Goal: Information Seeking & Learning: Learn about a topic

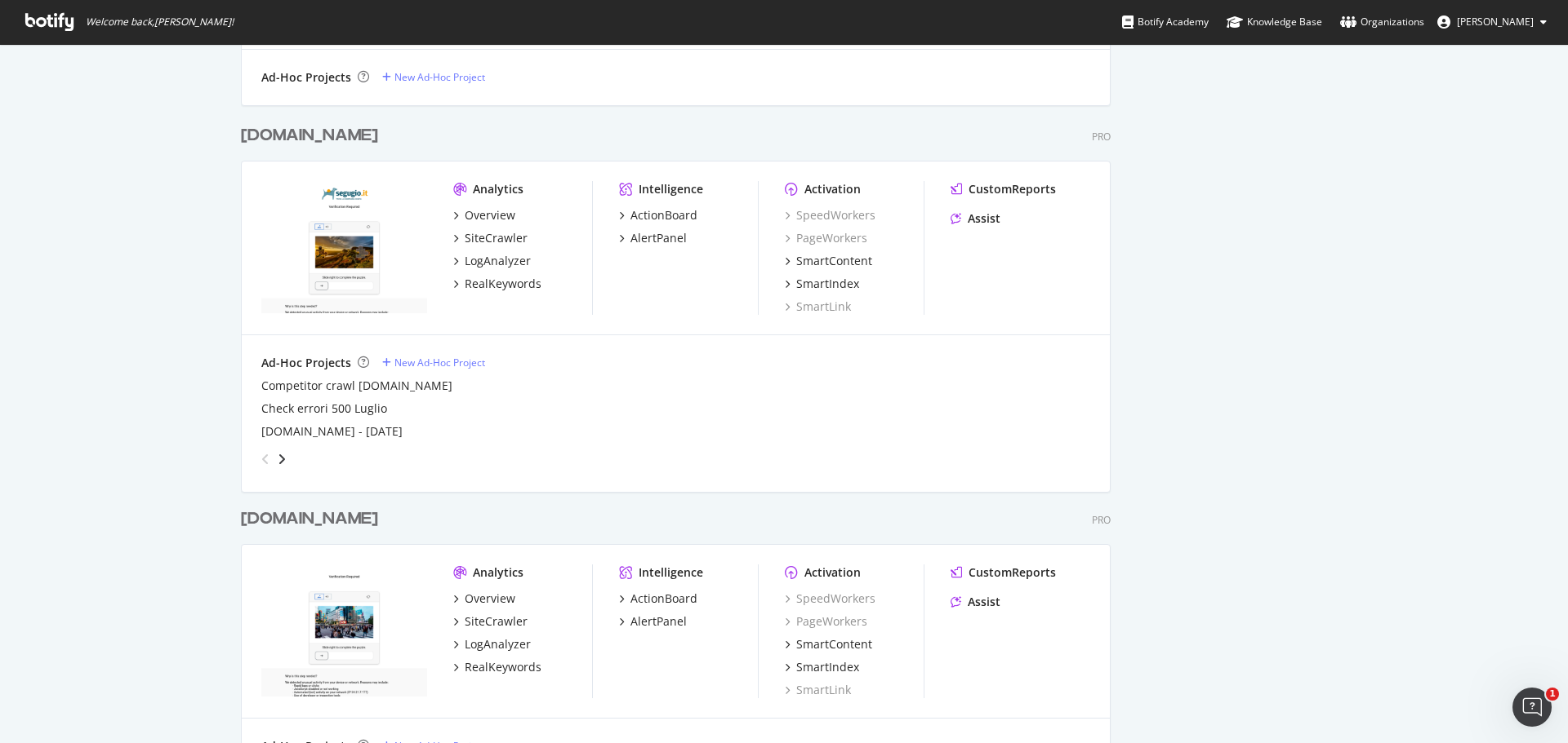
scroll to position [979, 0]
click at [518, 276] on div "RealKeywords" at bounding box center [503, 281] width 77 height 16
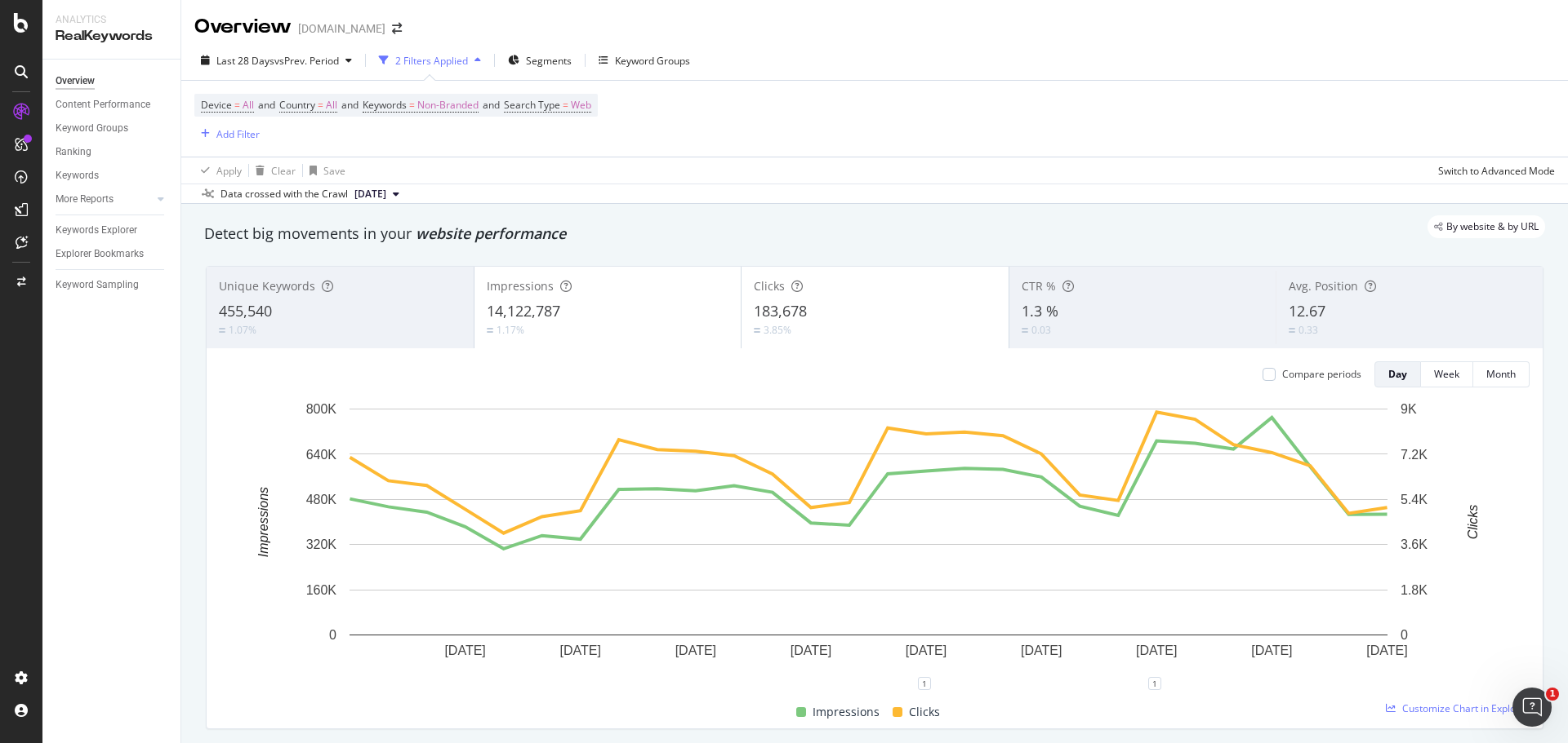
click at [421, 318] on div "455,540" at bounding box center [340, 311] width 243 height 21
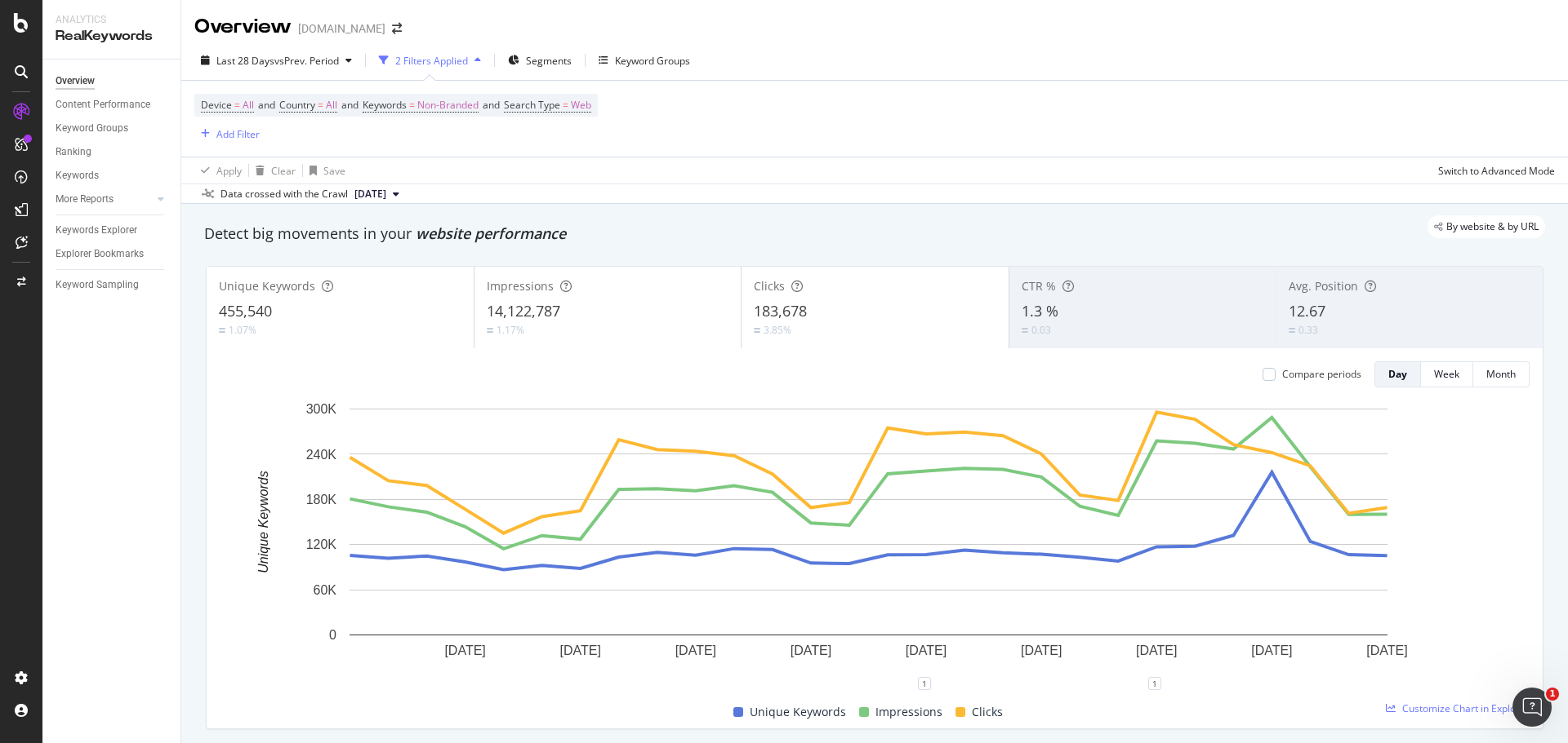
click at [1102, 333] on div "0.03" at bounding box center [1143, 330] width 243 height 15
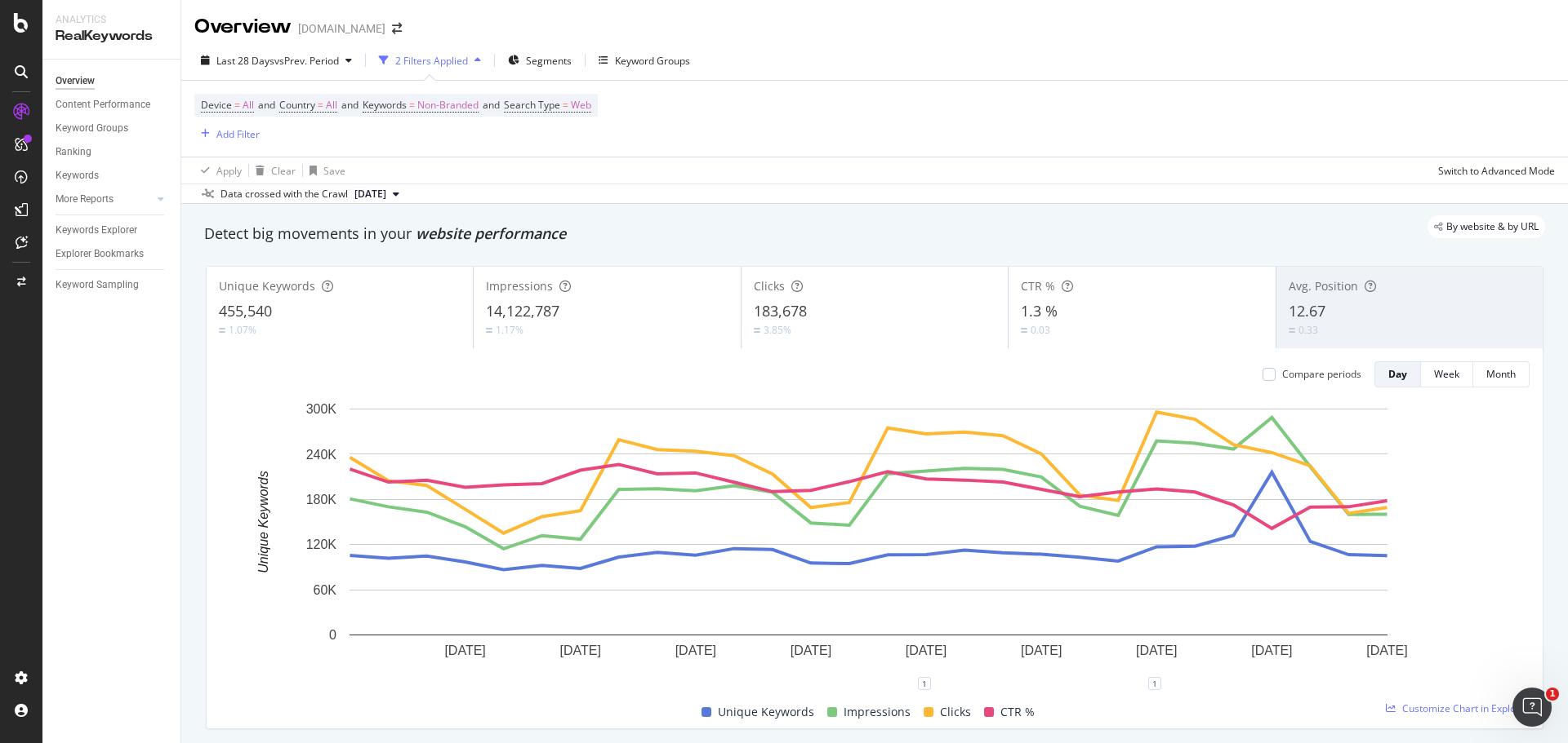
click at [1366, 323] on div "0.33" at bounding box center [1409, 330] width 242 height 15
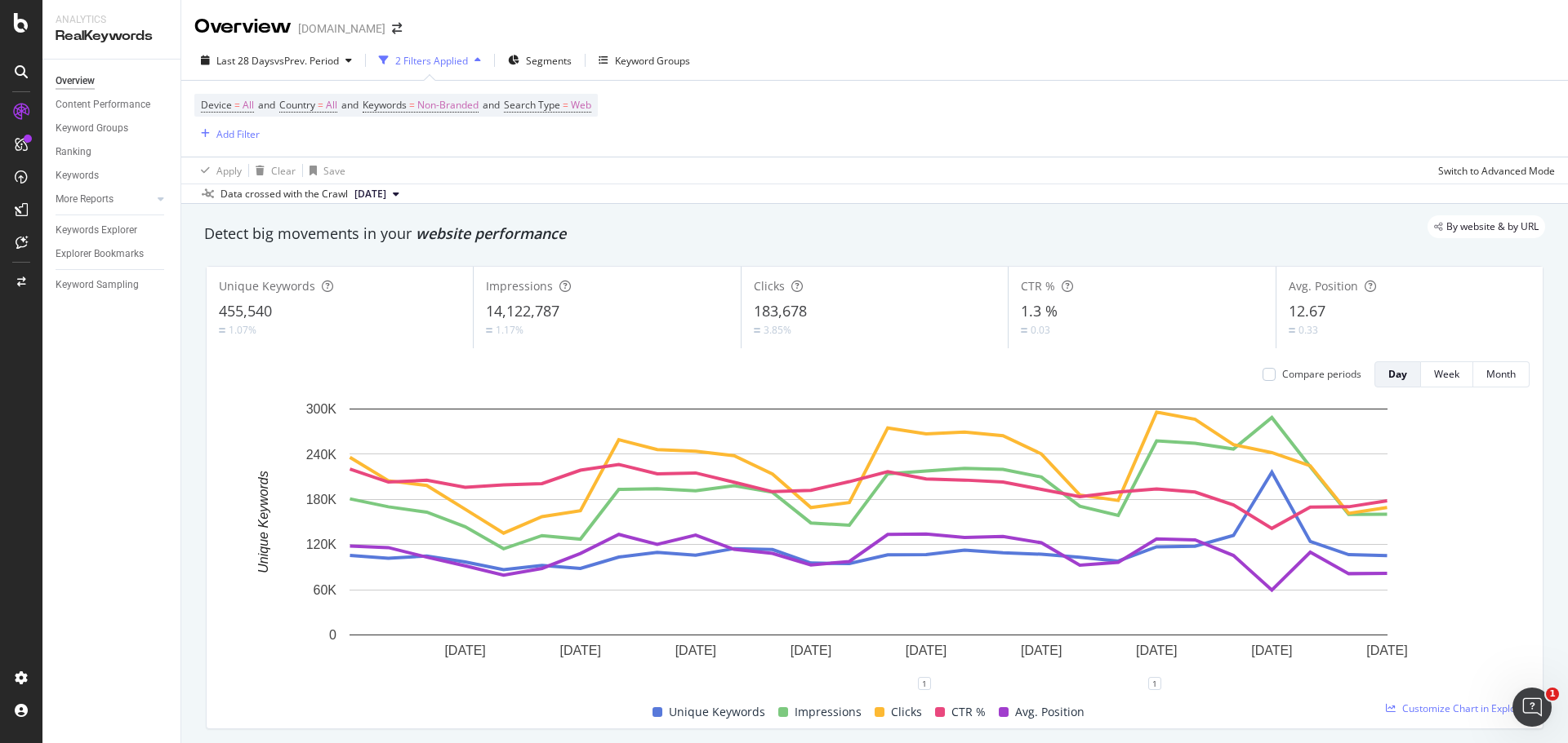
click at [795, 325] on div "3.85%" at bounding box center [874, 330] width 242 height 15
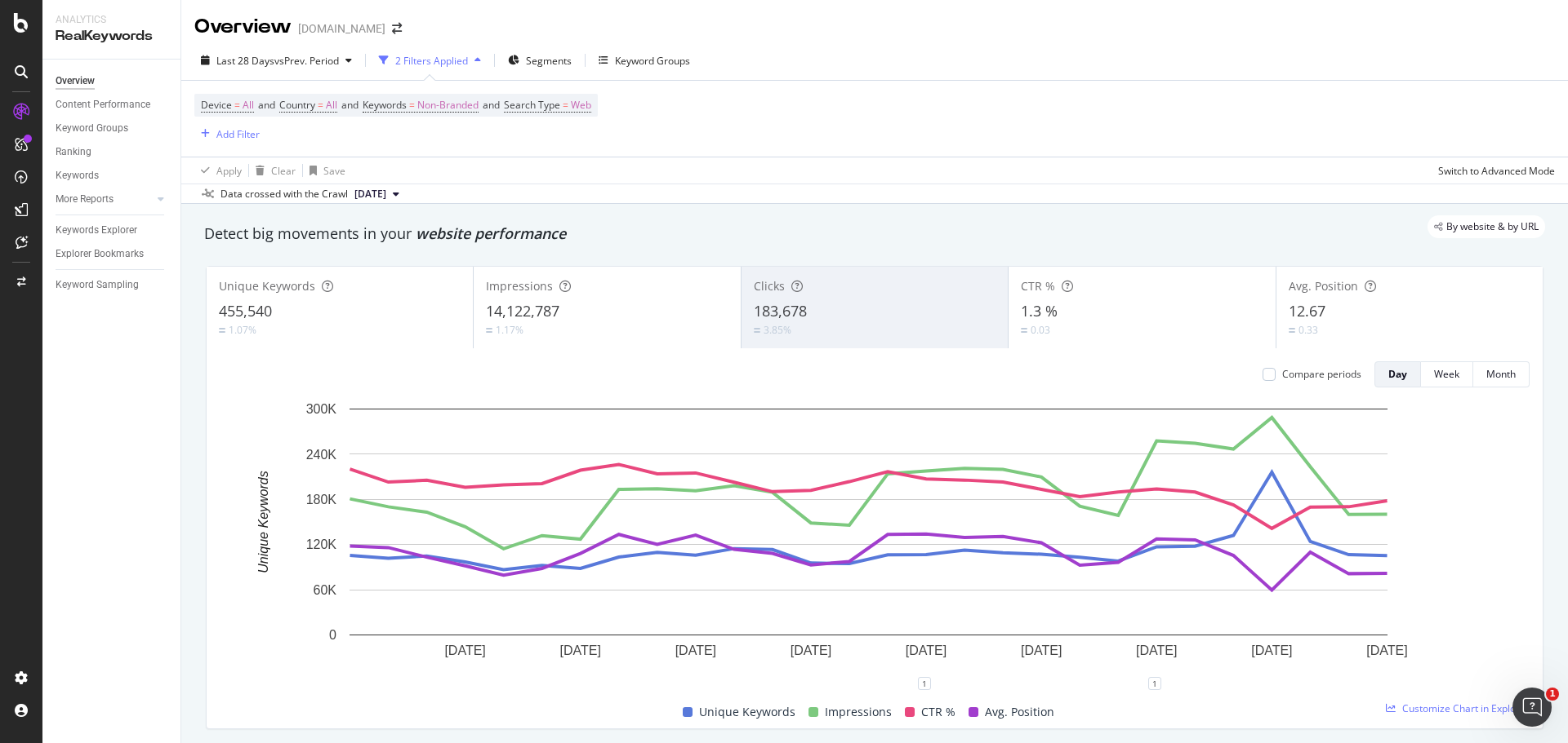
click at [1091, 316] on div "1.3 %" at bounding box center [1141, 311] width 242 height 21
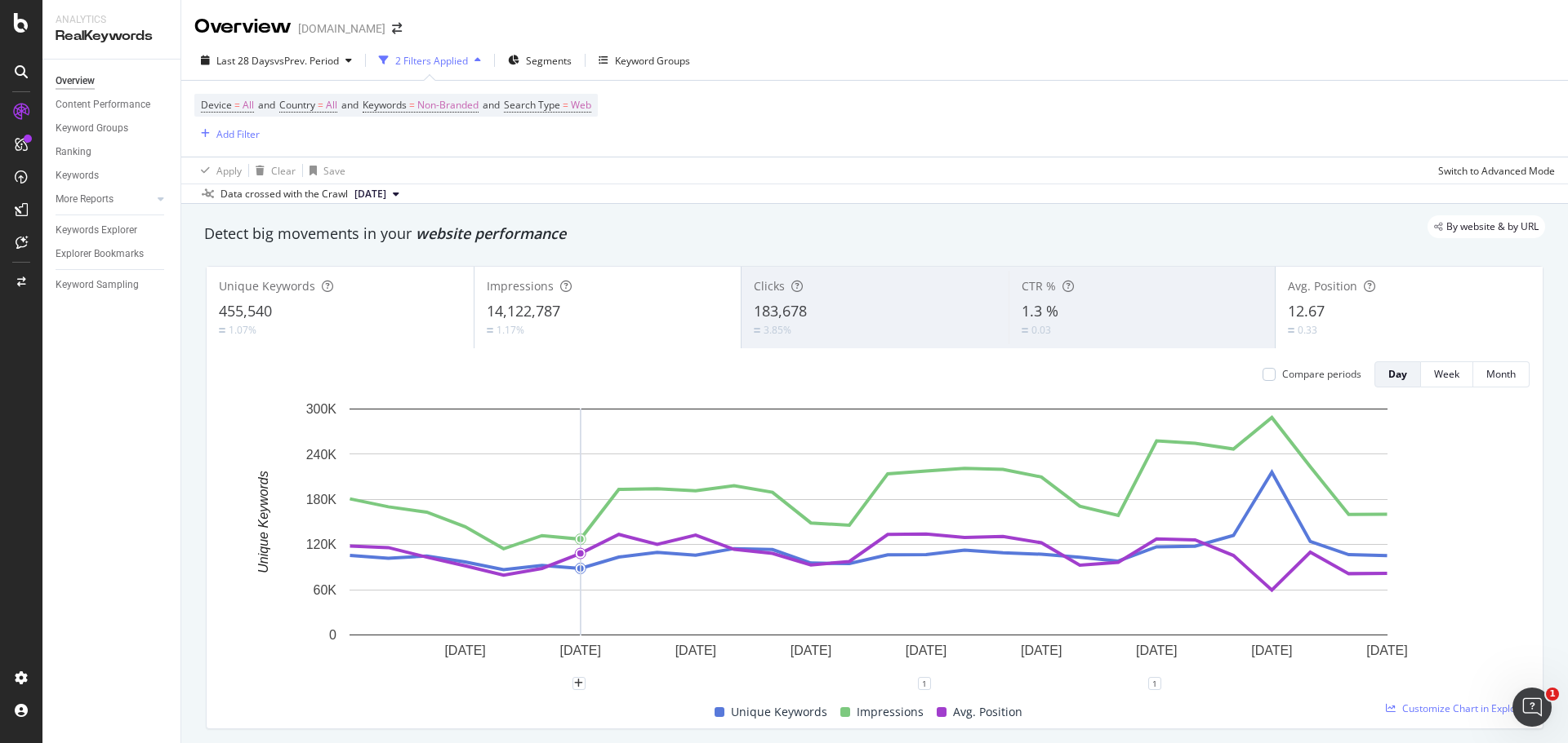
click at [1189, 280] on div "CTR %" at bounding box center [1142, 286] width 242 height 16
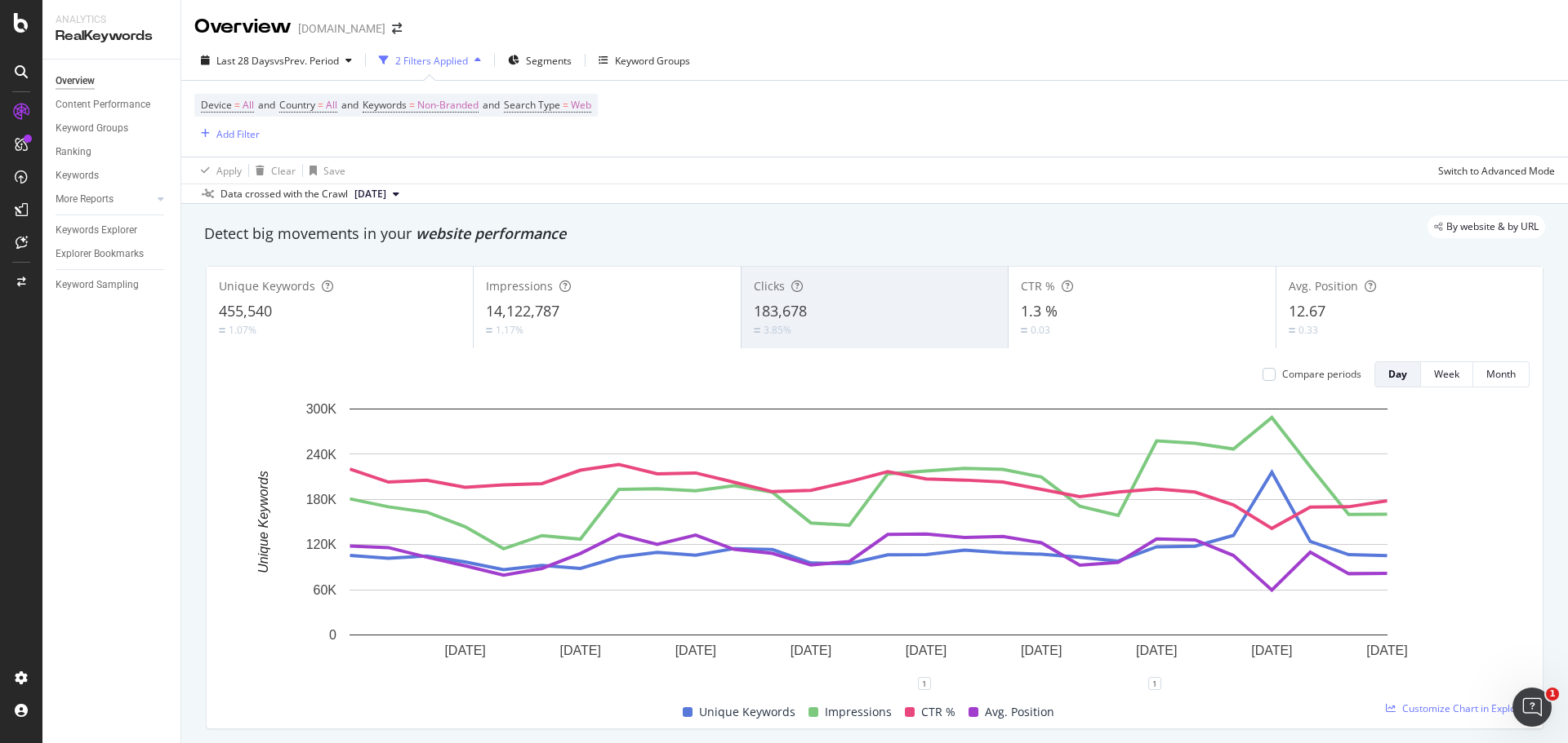
click at [942, 292] on div "Clicks" at bounding box center [874, 286] width 242 height 16
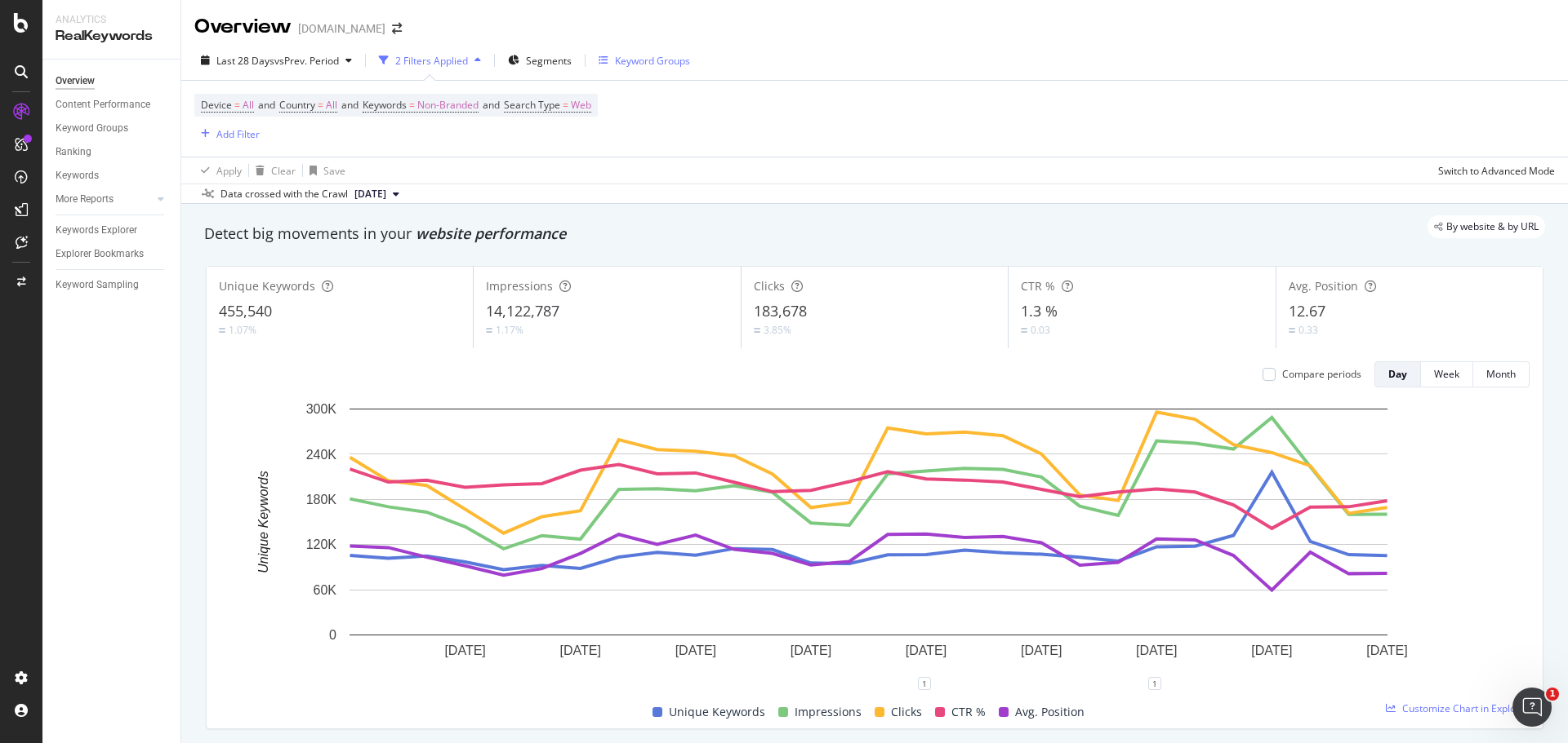
click at [663, 59] on div "Keyword Groups" at bounding box center [652, 60] width 75 height 14
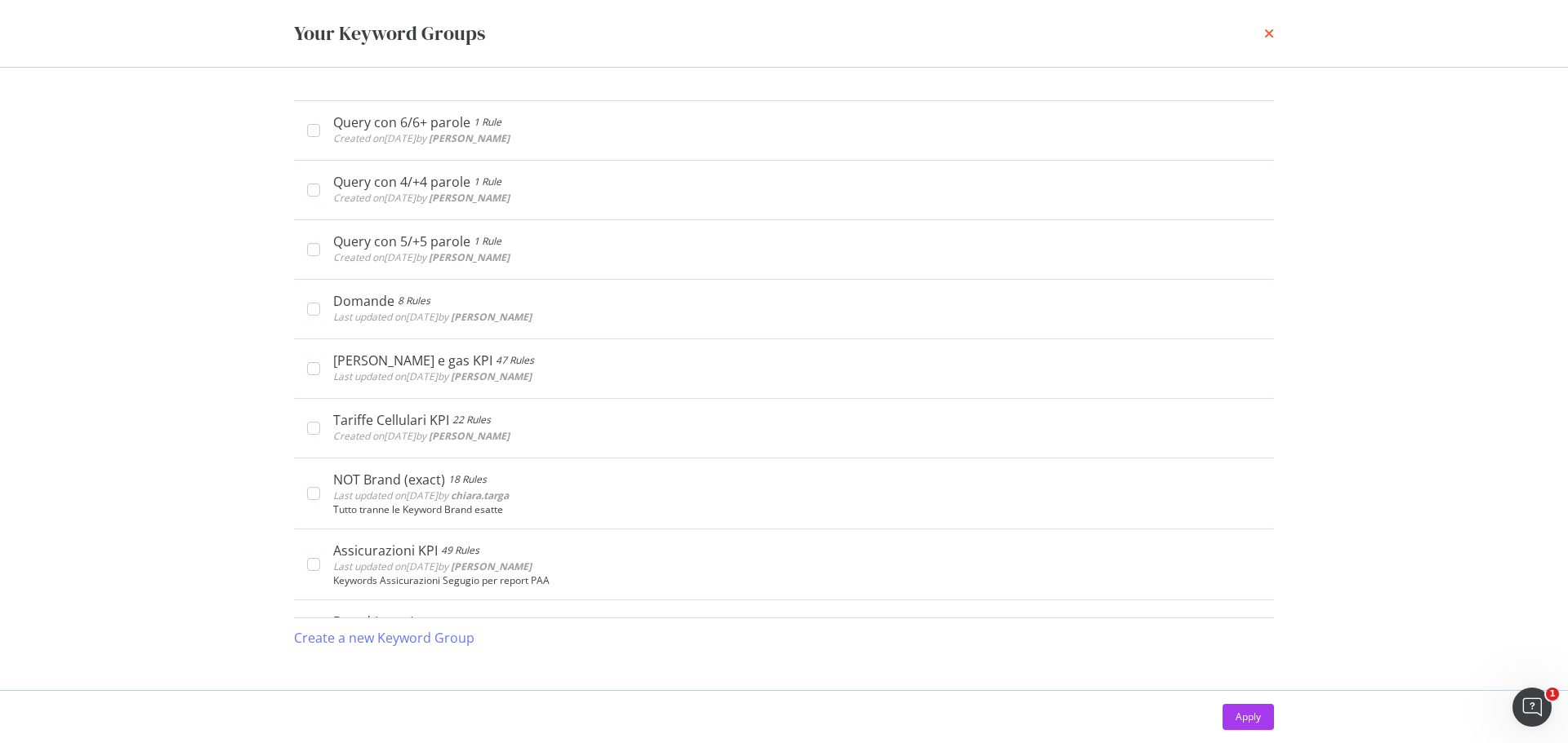
click at [1266, 27] on icon "times" at bounding box center [1269, 34] width 10 height 13
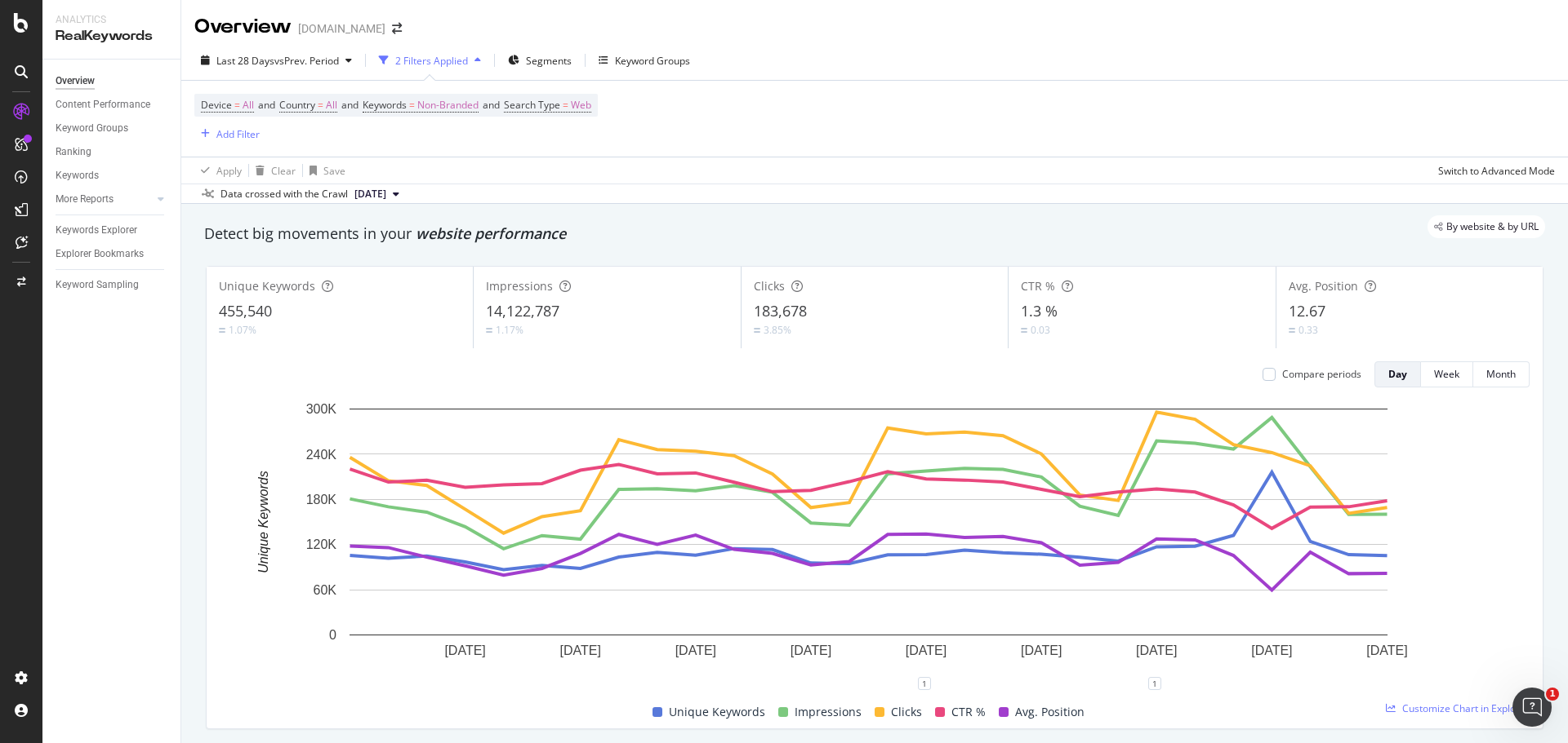
click at [857, 301] on div "183,678" at bounding box center [874, 311] width 242 height 21
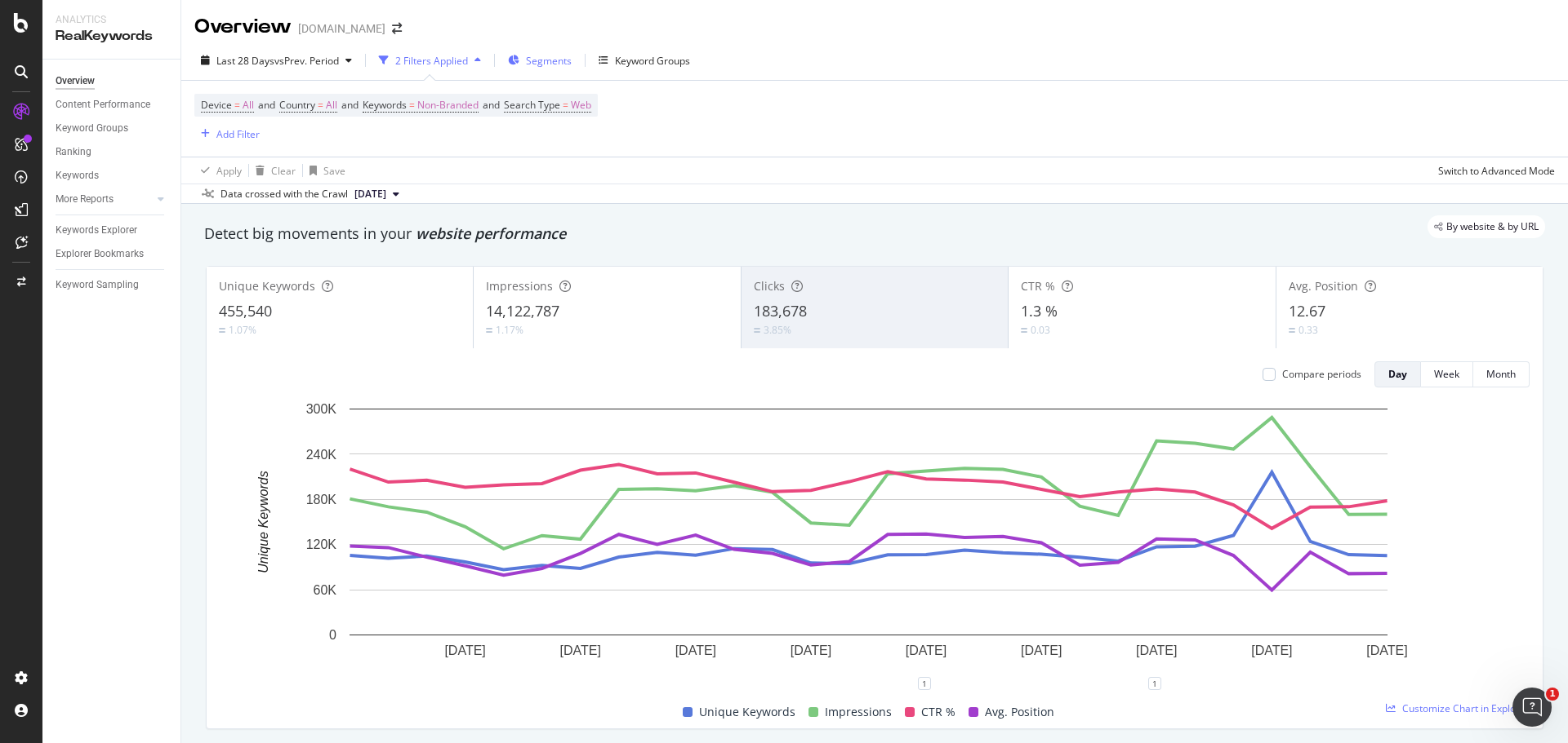
click at [529, 62] on span "Segments" at bounding box center [548, 60] width 46 height 14
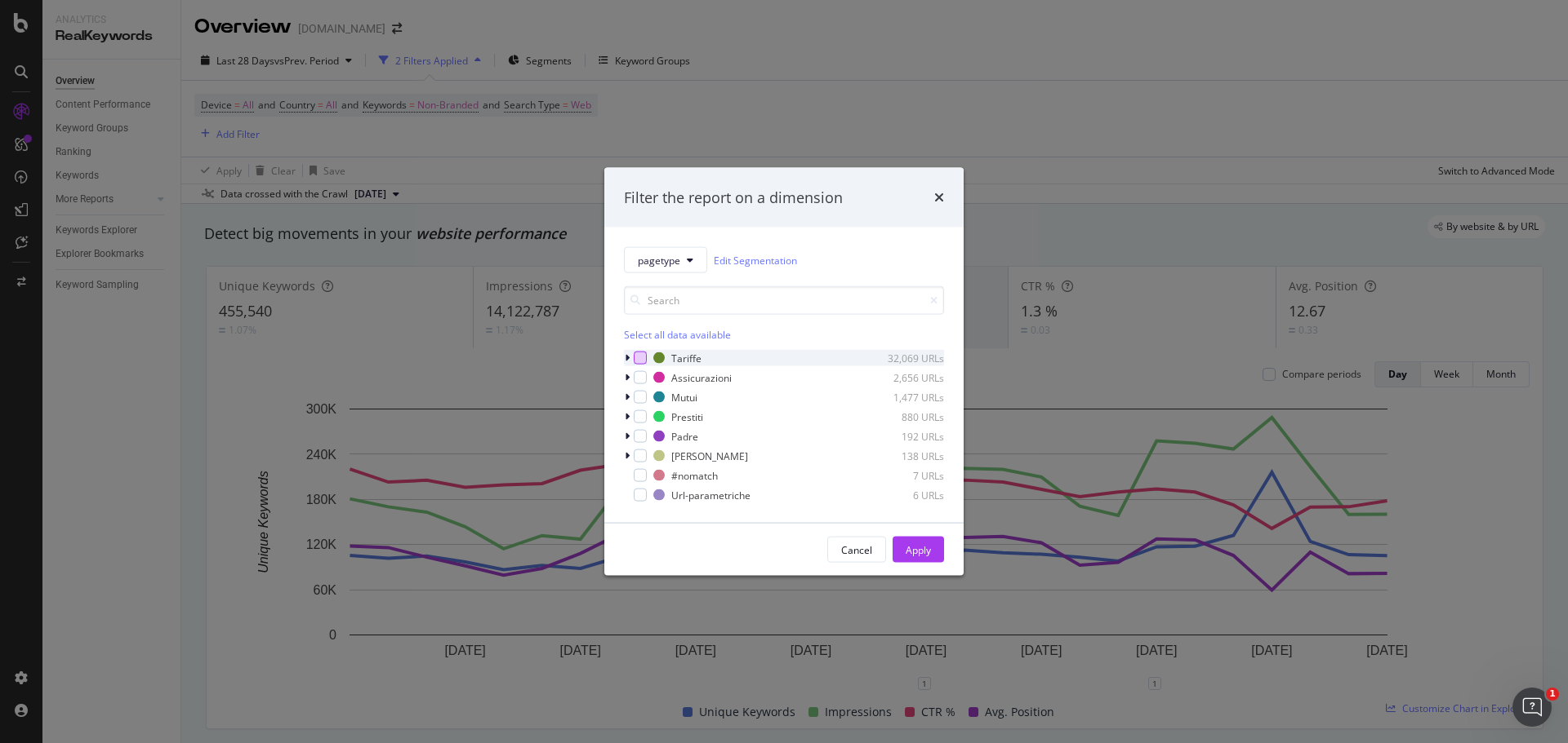
click at [636, 354] on div "modal" at bounding box center [640, 358] width 13 height 13
click at [935, 550] on button "Apply" at bounding box center [918, 550] width 51 height 26
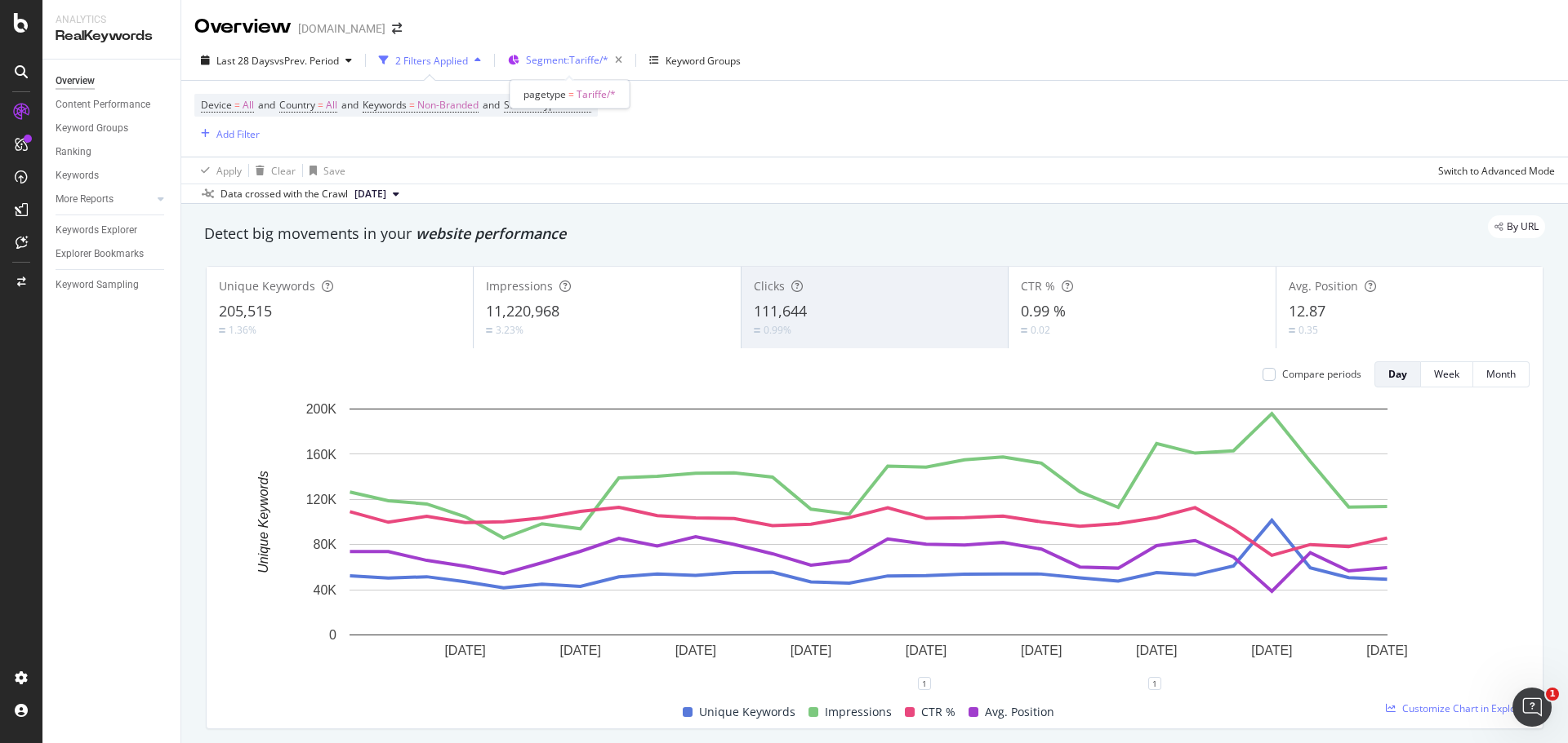
click at [571, 60] on span "Segment: Tariffe/*" at bounding box center [566, 59] width 82 height 14
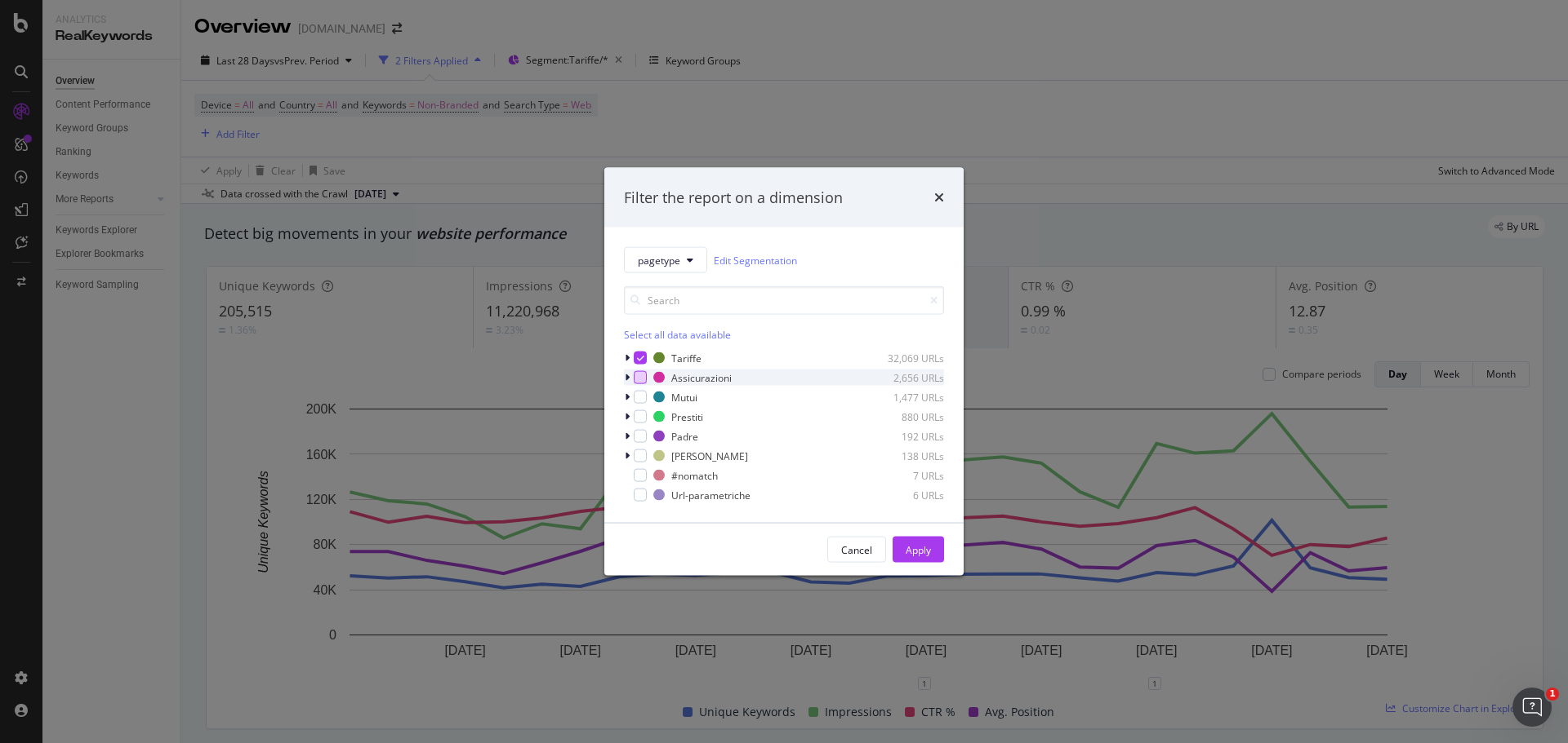
click at [638, 378] on div "modal" at bounding box center [640, 377] width 13 height 13
click at [638, 358] on icon "modal" at bounding box center [640, 357] width 7 height 8
click at [926, 544] on div "Apply" at bounding box center [919, 549] width 26 height 14
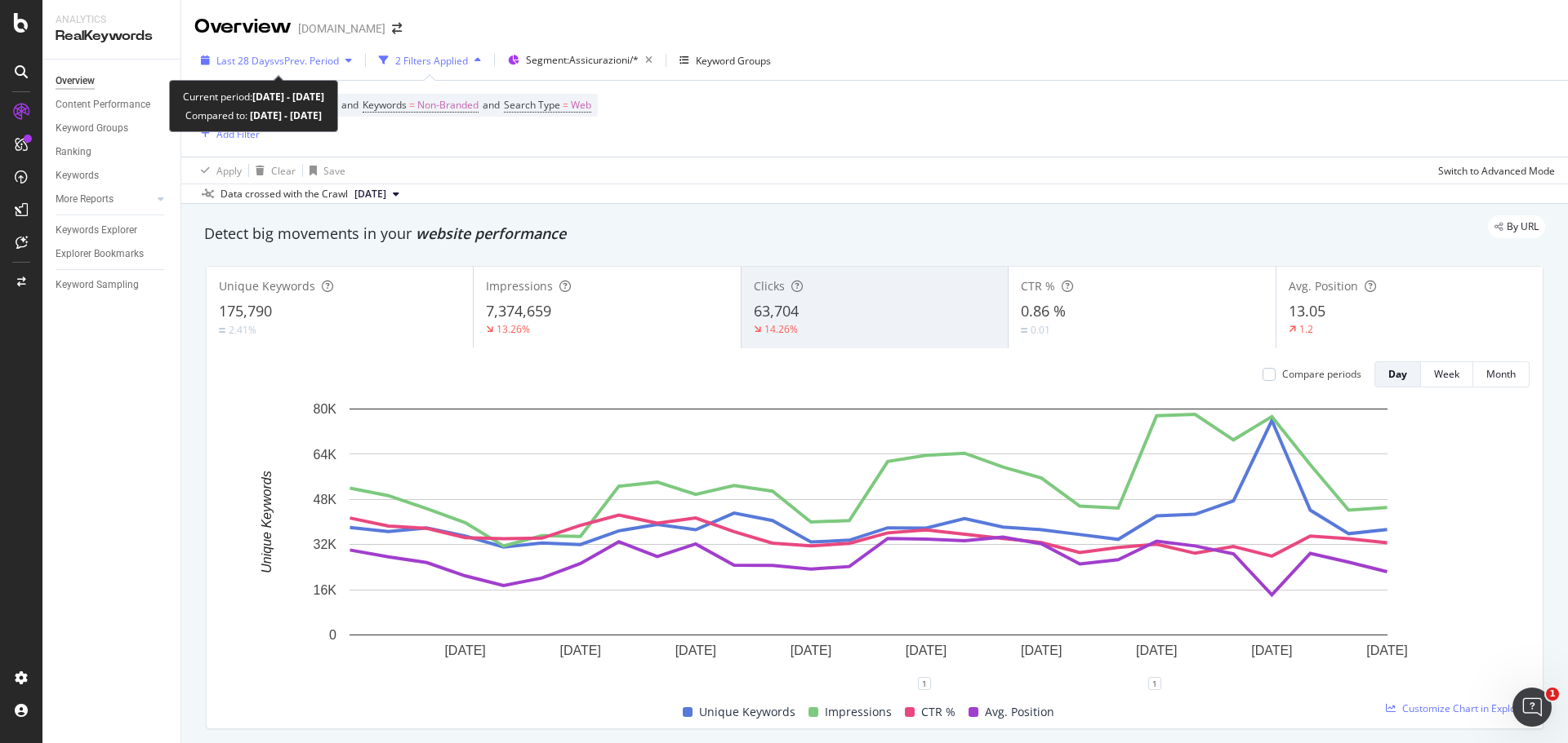
click at [322, 55] on span "vs Prev. Period" at bounding box center [306, 60] width 65 height 14
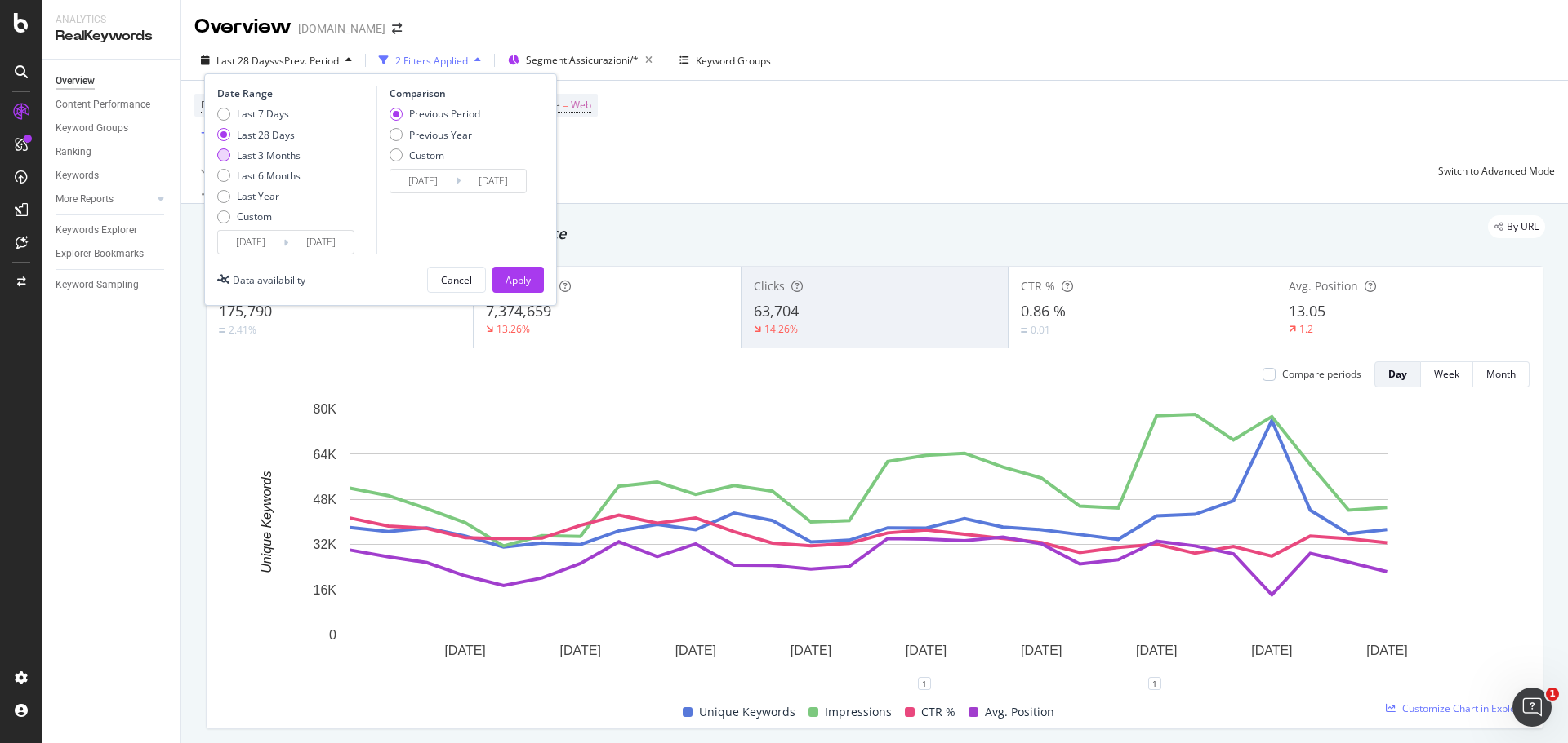
click at [283, 154] on div "Last 3 Months" at bounding box center [269, 155] width 64 height 14
type input "[DATE]"
click at [506, 284] on div "Apply" at bounding box center [518, 280] width 26 height 14
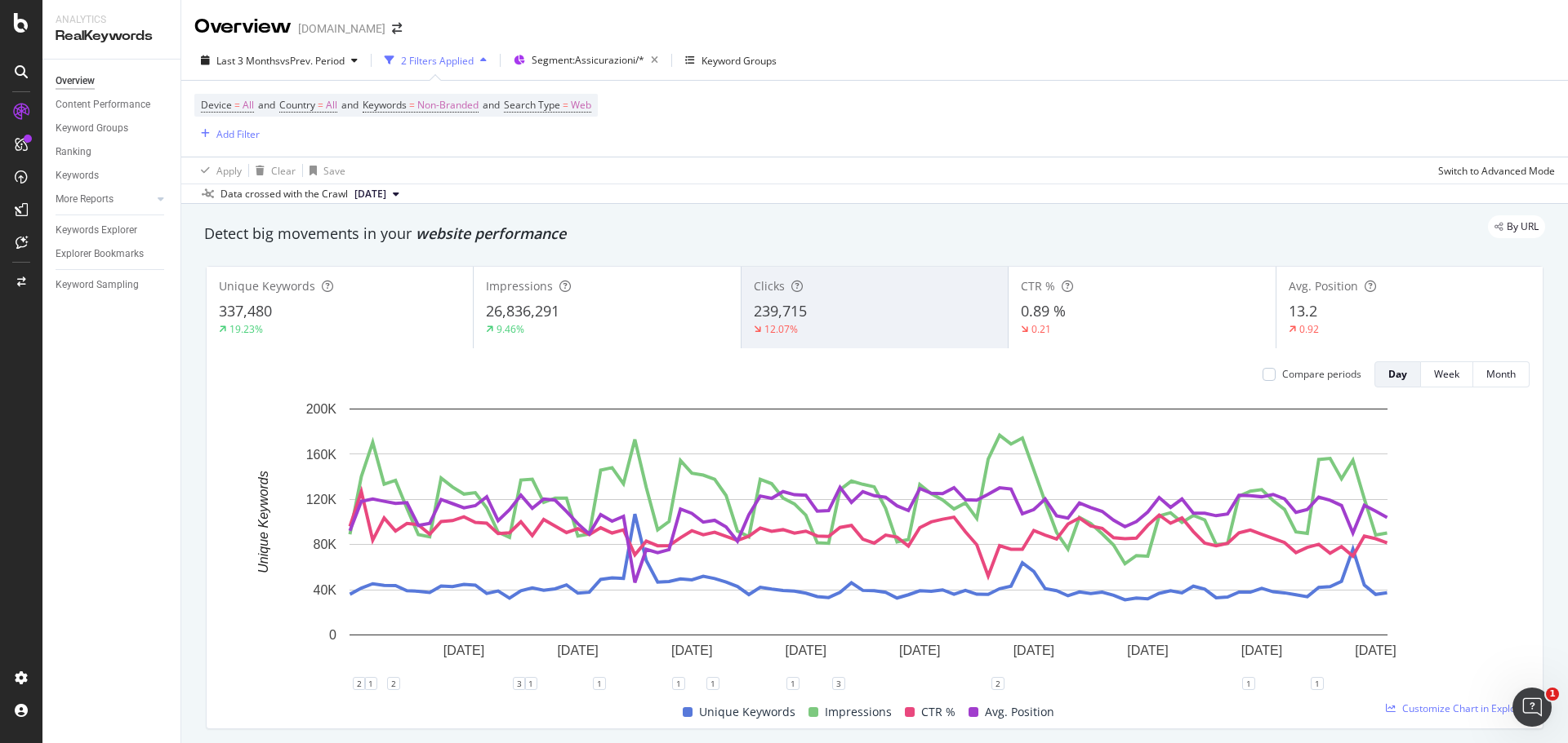
click at [1066, 314] on div "0.89 %" at bounding box center [1141, 311] width 242 height 21
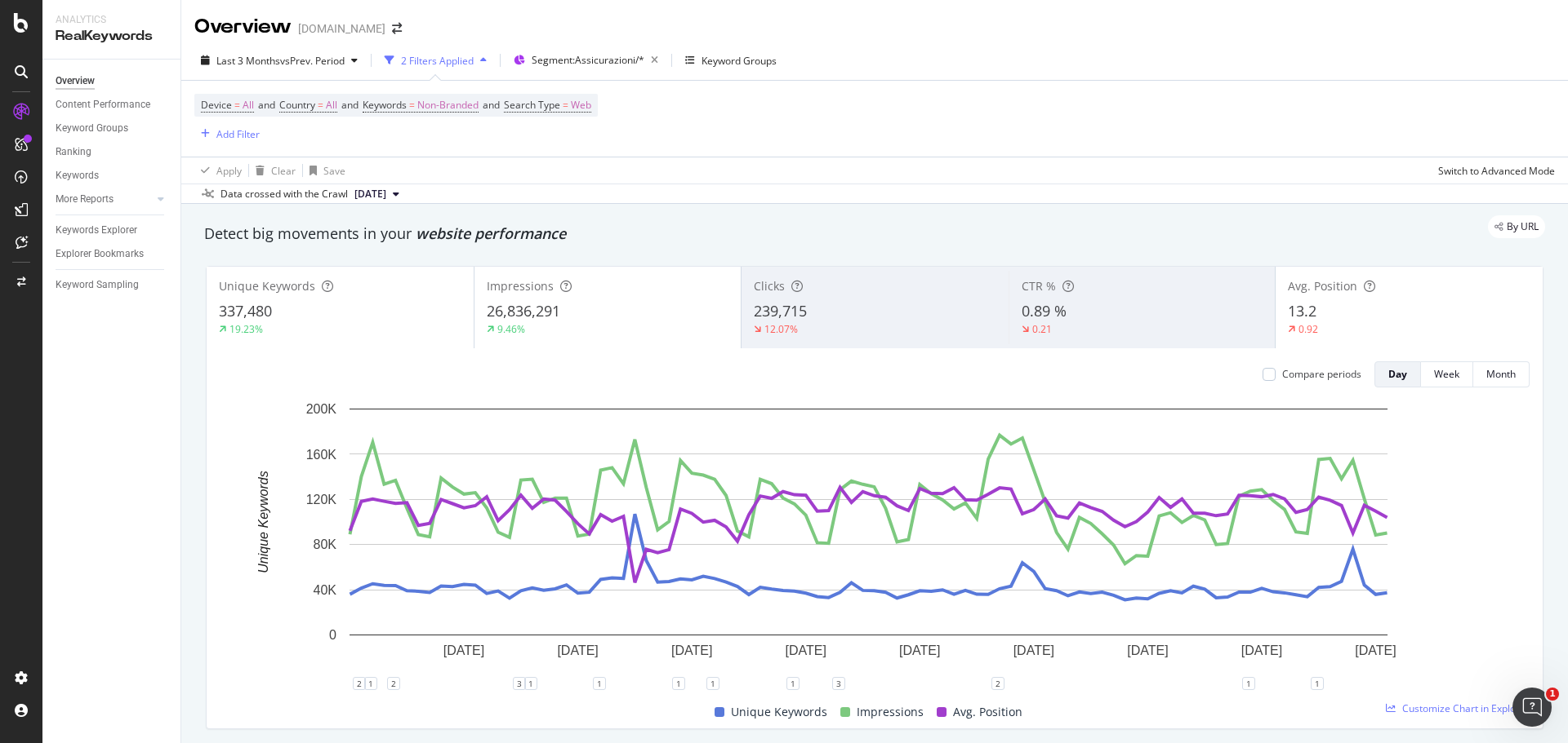
click at [784, 312] on span "239,715" at bounding box center [780, 310] width 53 height 19
